Goal: Information Seeking & Learning: Find specific fact

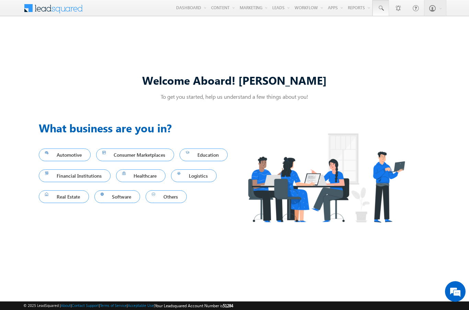
click at [380, 8] on span at bounding box center [380, 8] width 7 height 7
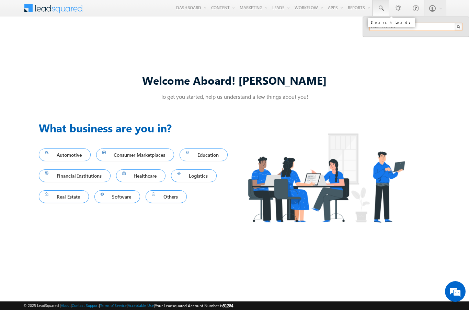
type input "8941723107"
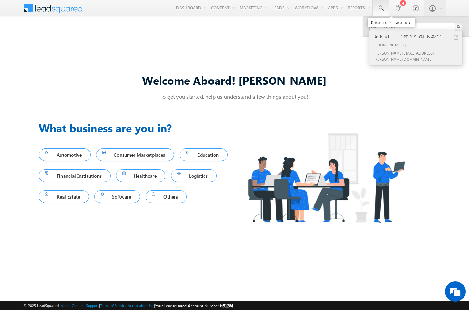
click at [419, 37] on div "Ankal [PERSON_NAME]" at bounding box center [419, 37] width 92 height 8
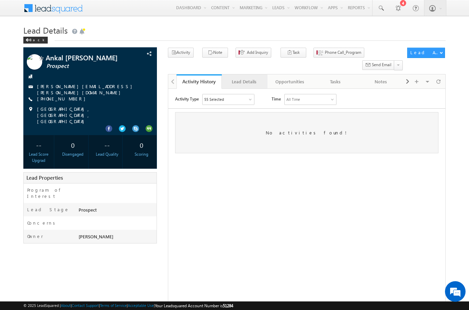
click at [244, 78] on div "Lead Details" at bounding box center [244, 82] width 34 height 8
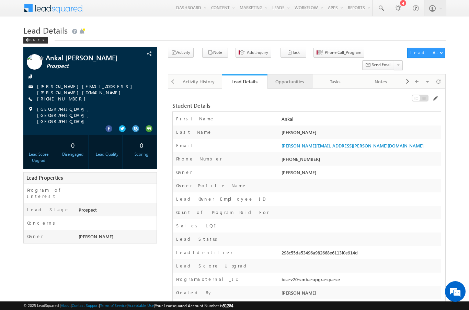
click at [289, 78] on div "Opportunities" at bounding box center [290, 82] width 34 height 8
